Goal: Browse casually

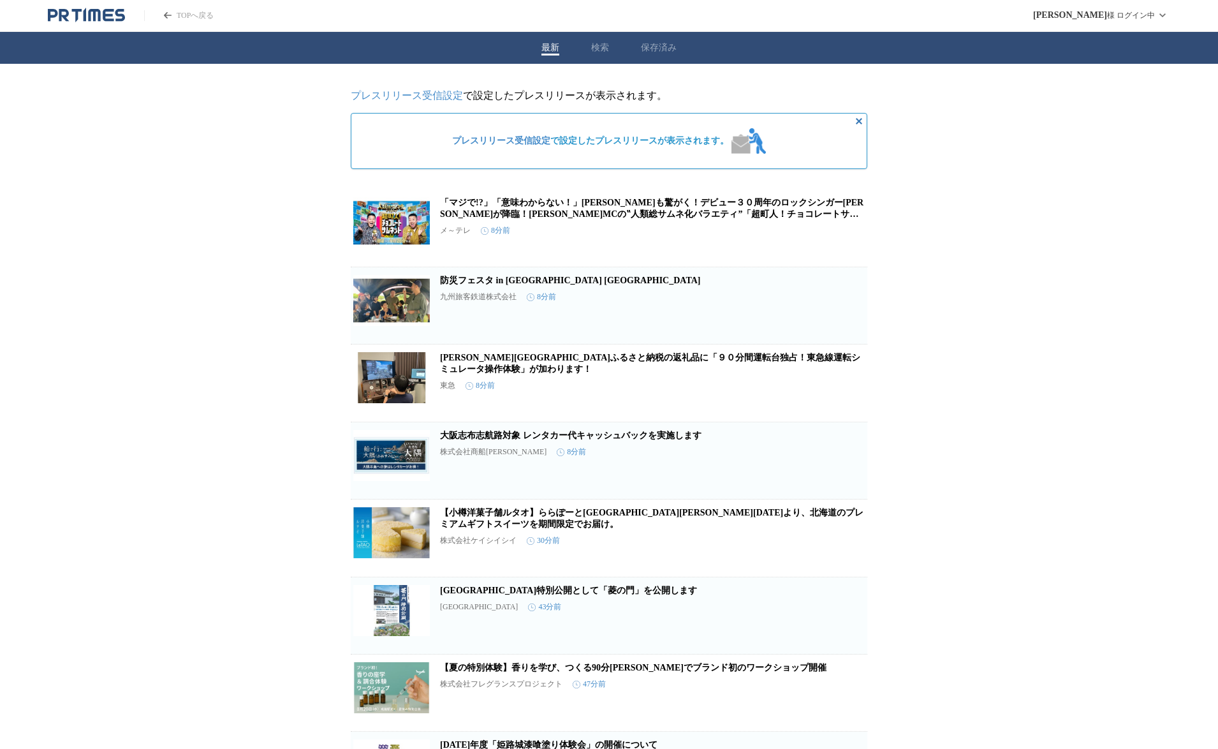
click at [657, 366] on link "[PERSON_NAME][GEOGRAPHIC_DATA]ふるさと納税の返礼品に「９０分間運転台独占！東急線運転シミュレータ操作体験」が加わります！" at bounding box center [650, 363] width 420 height 21
click at [528, 285] on link "防災フェスタ in [GEOGRAPHIC_DATA] [GEOGRAPHIC_DATA]" at bounding box center [570, 280] width 260 height 10
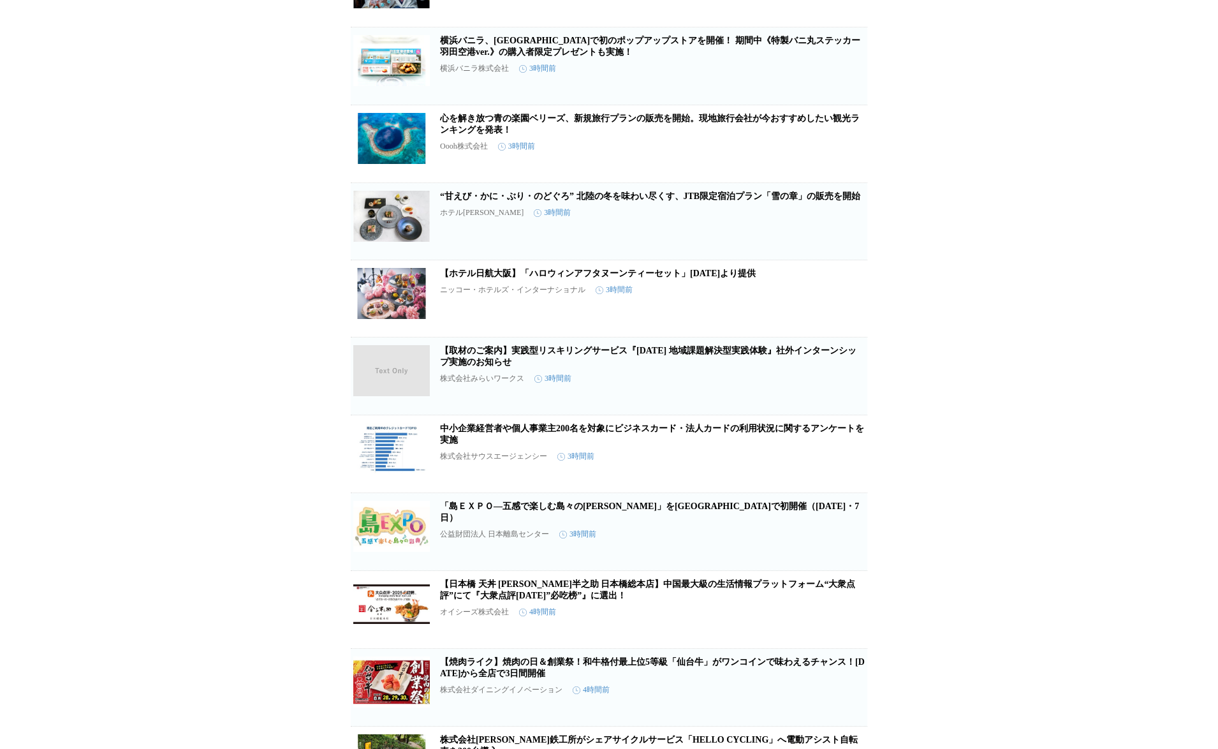
scroll to position [1429, 0]
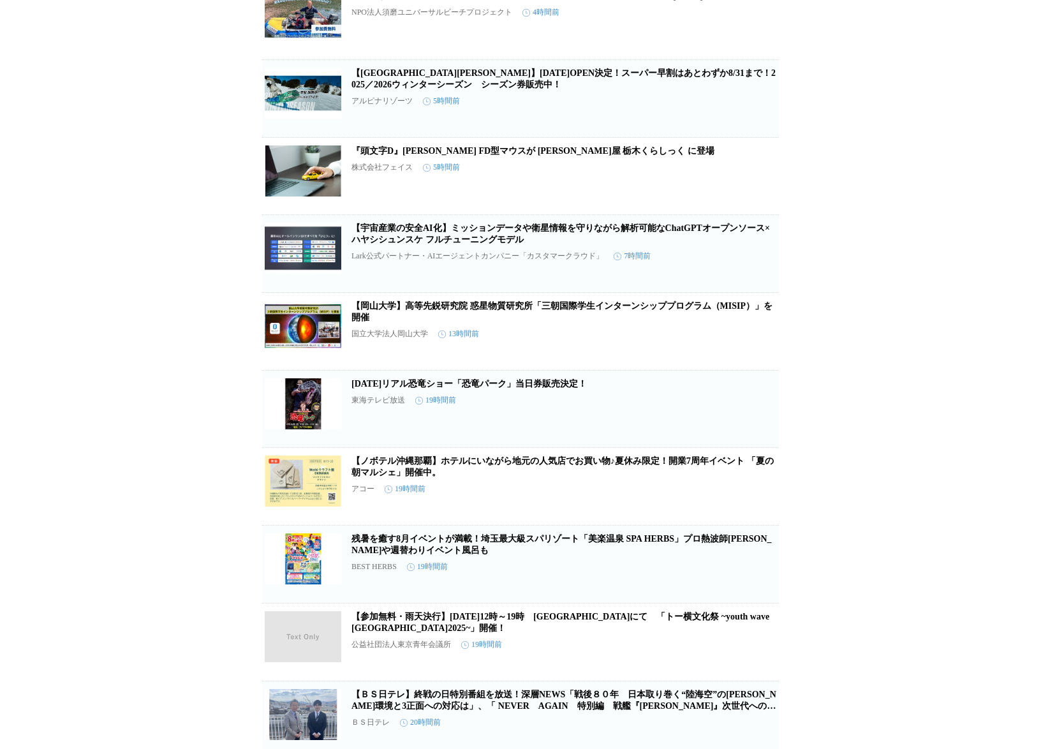
scroll to position [2690, 0]
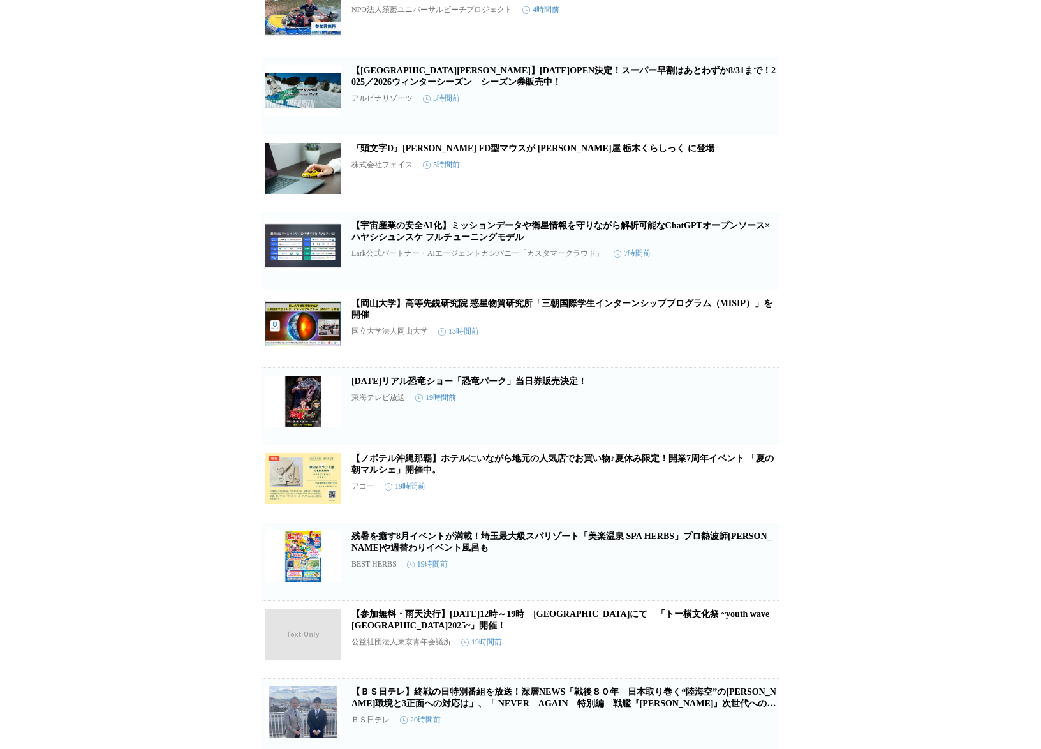
click at [557, 153] on link "『頭文字D』[PERSON_NAME] FD型マウスが [PERSON_NAME]屋 栃木くらしっく に登場" at bounding box center [532, 148] width 363 height 10
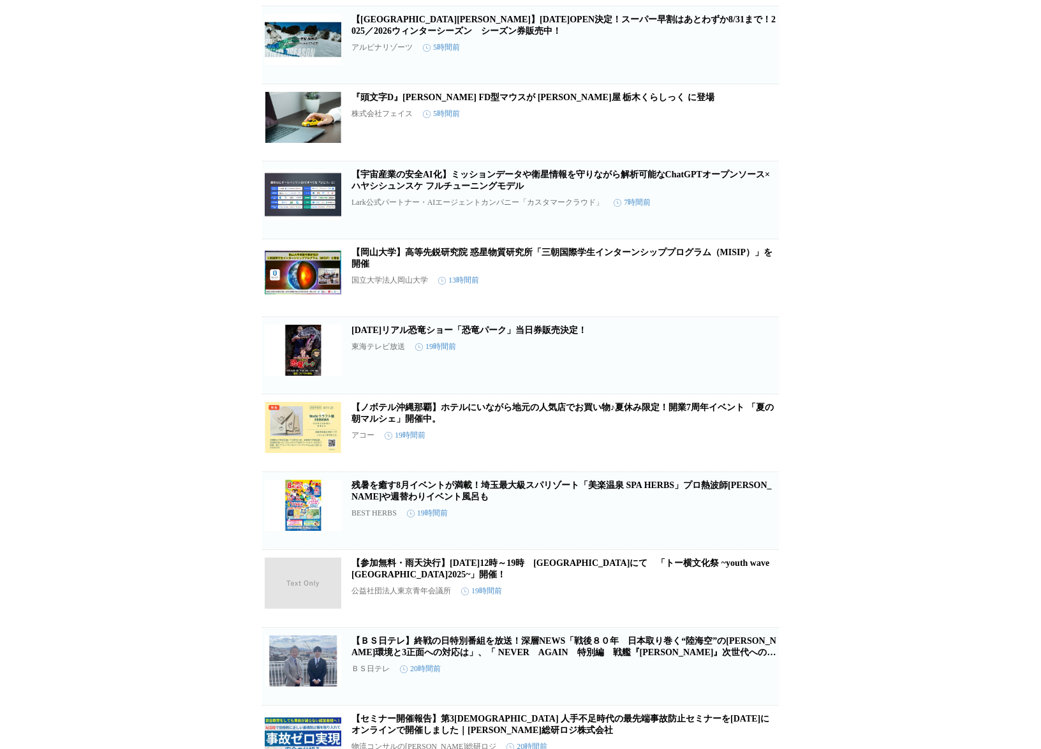
scroll to position [3035, 0]
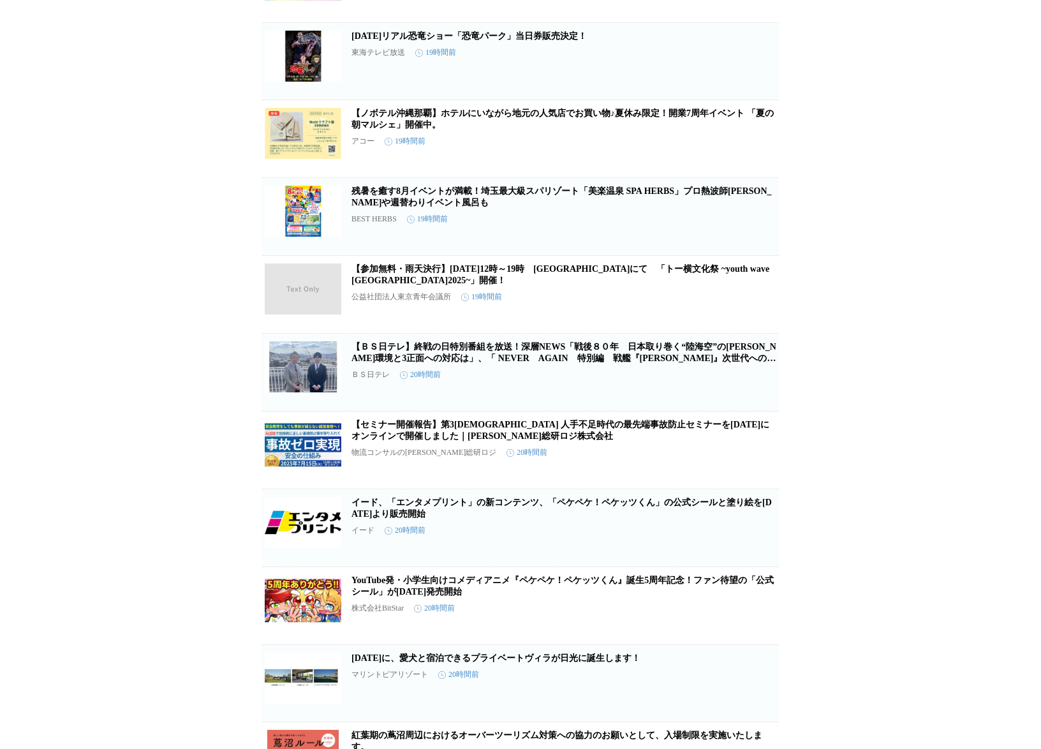
click at [641, 374] on link "【ＢＳ日テレ】終戦の日特別番組を放送！深層NEWS「戦後８０年　日本取り巻く“陸海空”の[PERSON_NAME]環境と3正面への対応は」、「 NEVER　A…" at bounding box center [563, 358] width 425 height 33
